Goal: Task Accomplishment & Management: Manage account settings

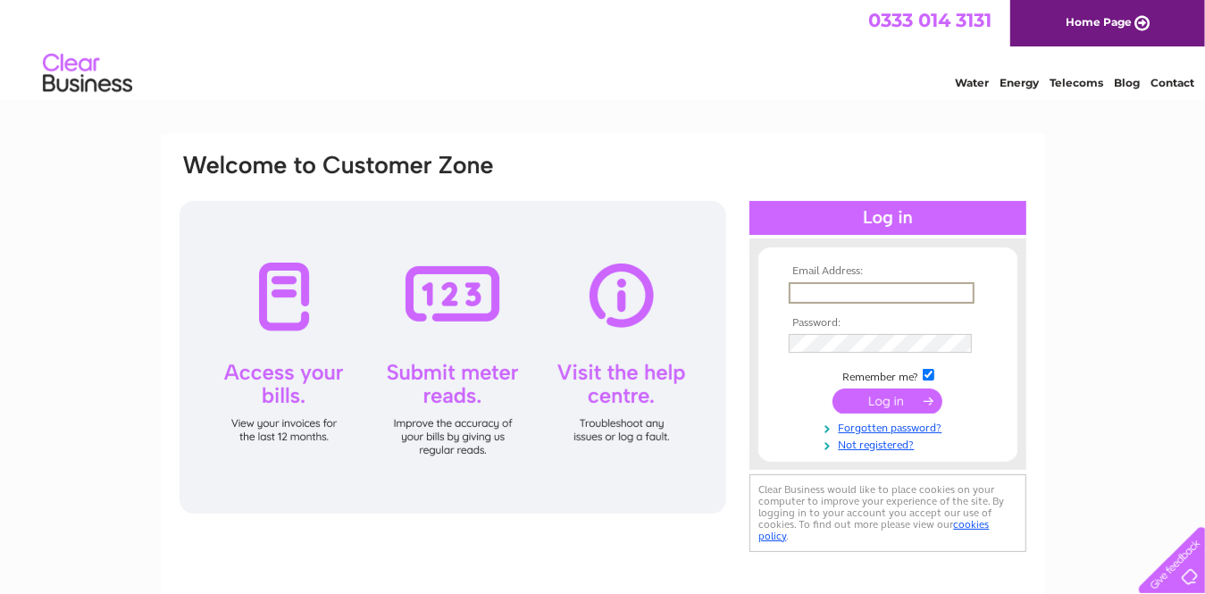
click at [854, 296] on input "text" at bounding box center [882, 292] width 186 height 21
type input "fairfield4@virginmedia.com"
click at [896, 405] on input "submit" at bounding box center [888, 401] width 110 height 25
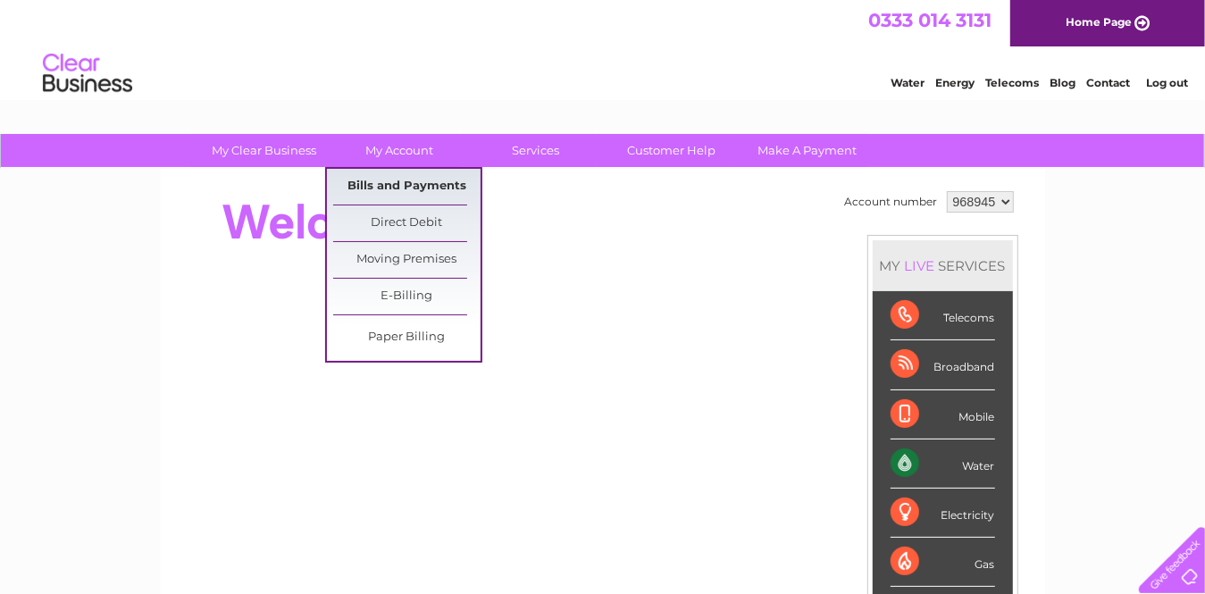
click at [400, 181] on link "Bills and Payments" at bounding box center [406, 187] width 147 height 36
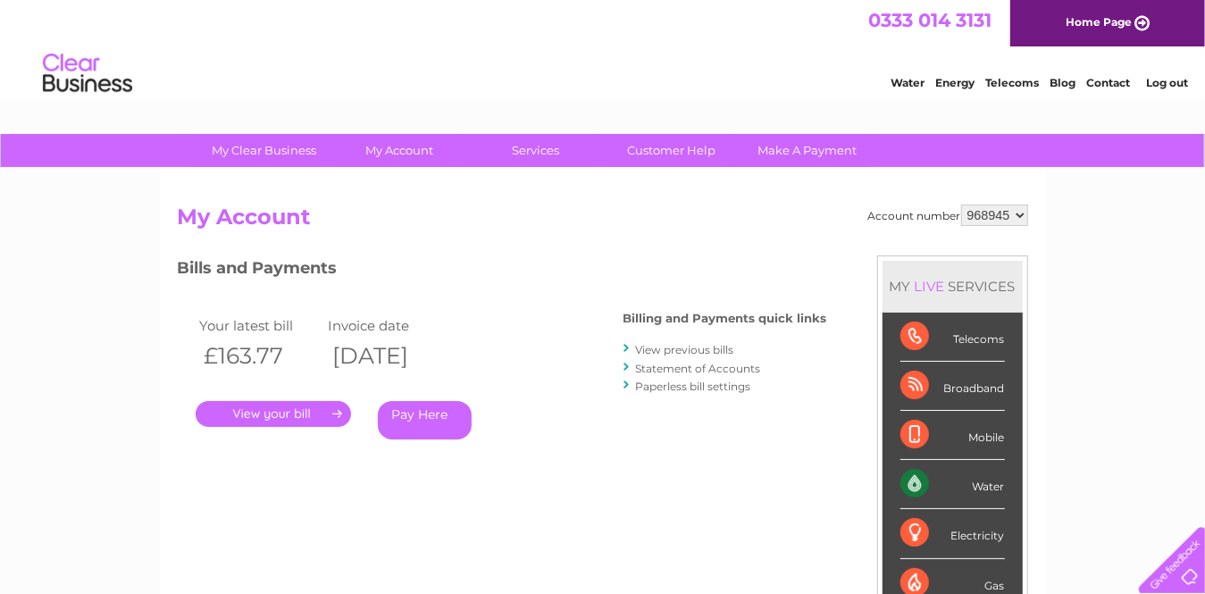
click at [299, 415] on link "." at bounding box center [273, 414] width 155 height 26
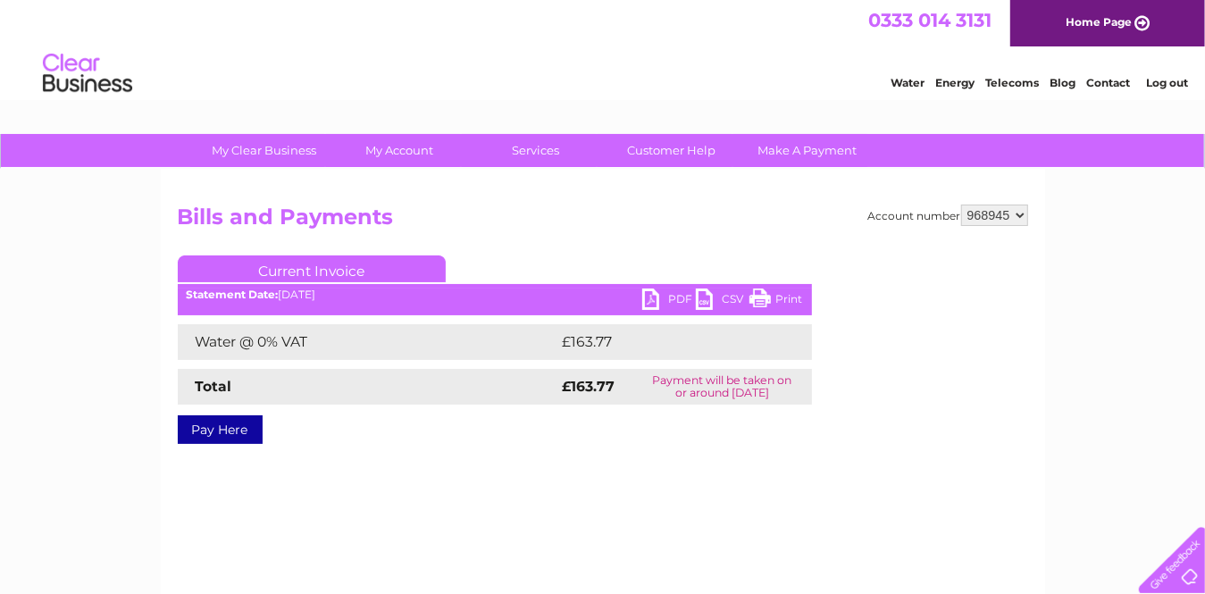
click at [652, 297] on link "PDF" at bounding box center [669, 302] width 54 height 26
click at [1177, 77] on link "Log out" at bounding box center [1167, 82] width 42 height 13
